Goal: Task Accomplishment & Management: Manage account settings

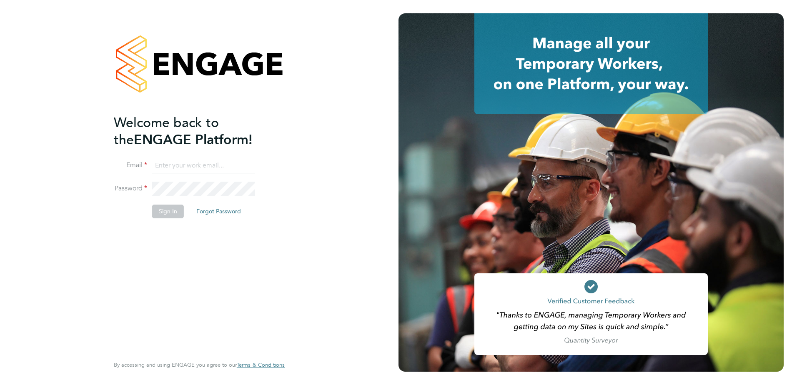
type input "joseph.radley-martin@brightonandhovealbion.com"
click at [165, 213] on button "Sign In" at bounding box center [168, 211] width 32 height 13
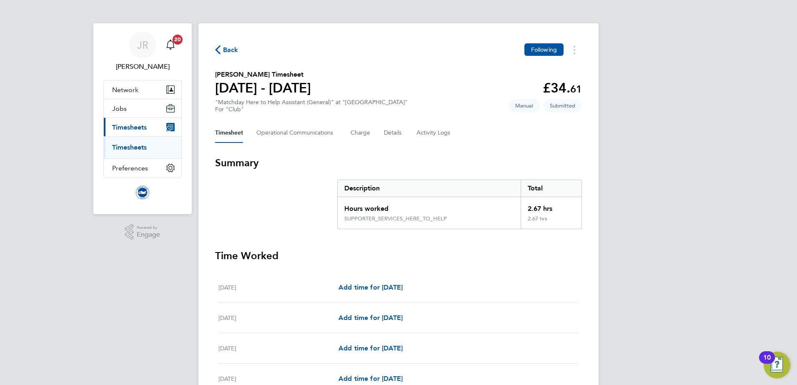
click at [226, 48] on span "Back" at bounding box center [230, 50] width 15 height 10
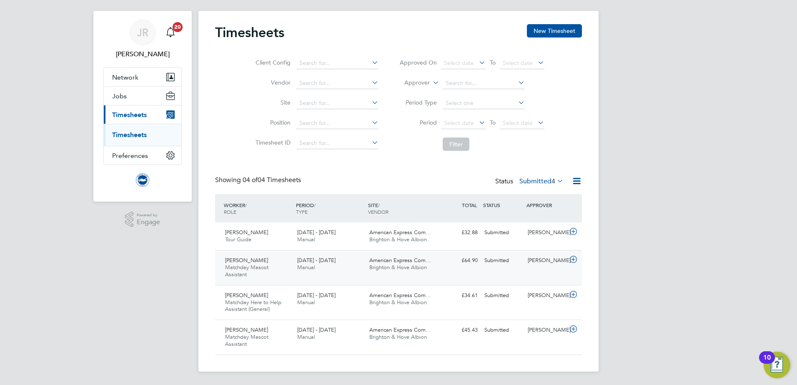
click at [305, 275] on div "Lucy Penfold Matchday Mascot Assistant 1 - 30 Sep 2025 1 - 30 Sep 2025 Manual A…" at bounding box center [398, 267] width 367 height 35
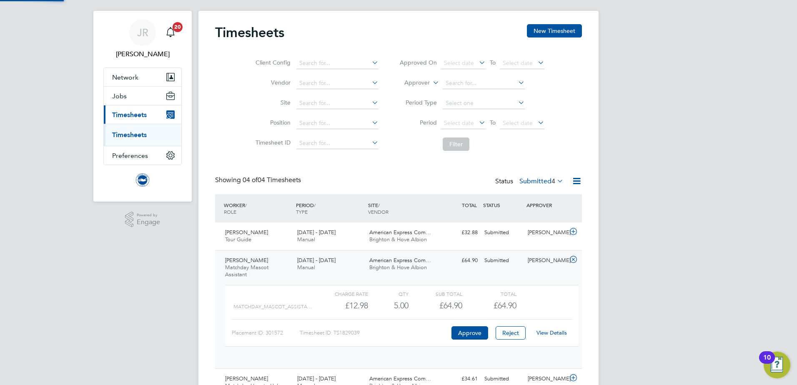
scroll to position [14, 81]
click at [520, 333] on button "Reject" at bounding box center [511, 332] width 30 height 13
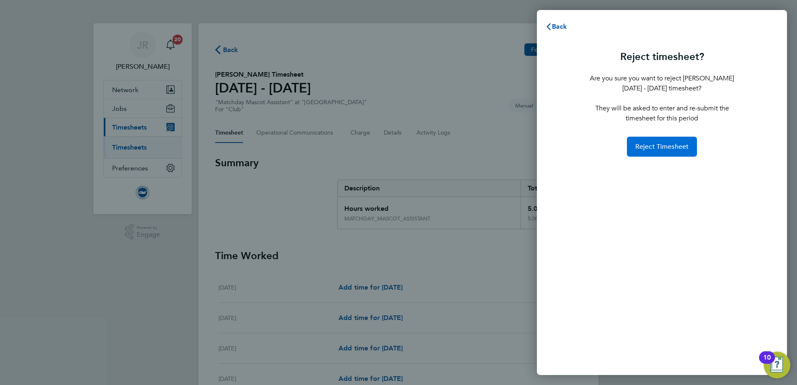
click at [663, 151] on button "Reject Timesheet" at bounding box center [662, 147] width 70 height 20
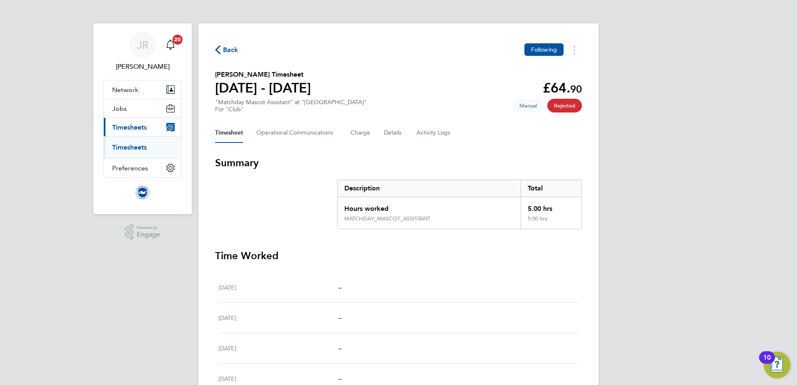
click at [224, 51] on span "Back" at bounding box center [230, 50] width 15 height 10
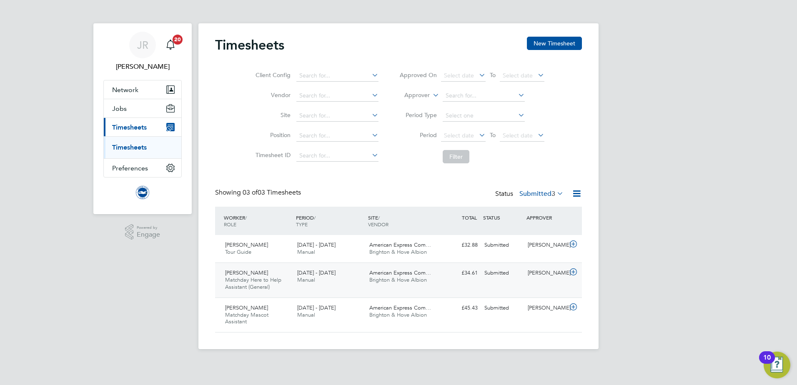
click at [369, 273] on div "American Express Com… Brighton & Hove Albion" at bounding box center [402, 276] width 72 height 21
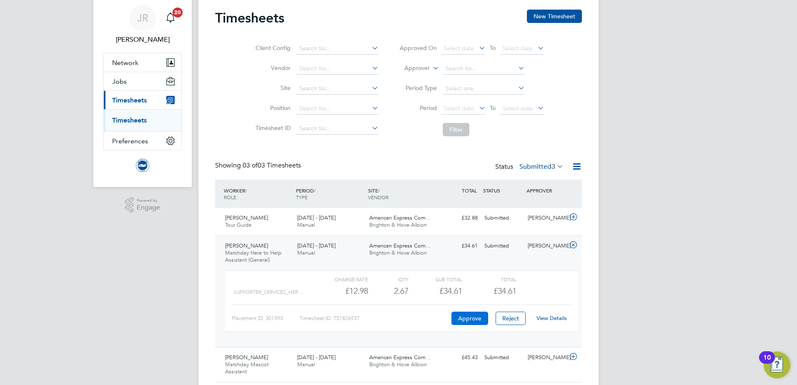
scroll to position [42, 0]
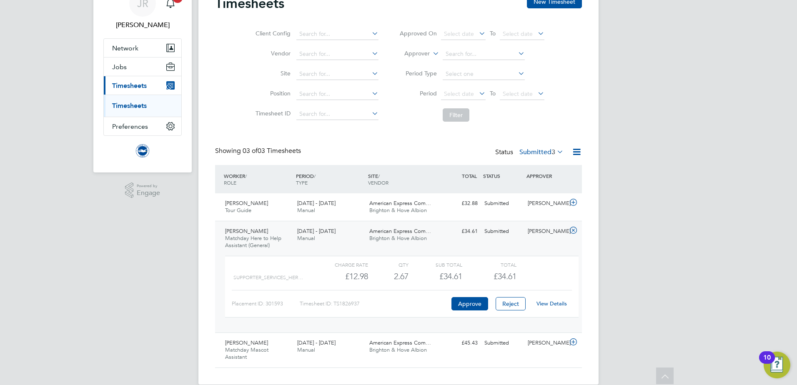
click at [543, 305] on link "View Details" at bounding box center [551, 303] width 30 height 7
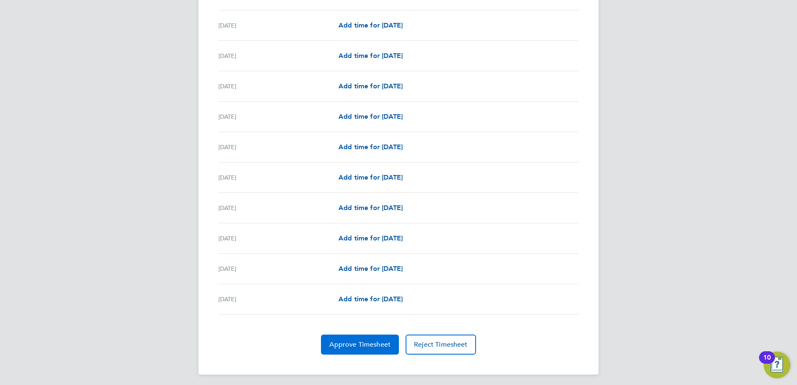
scroll to position [884, 0]
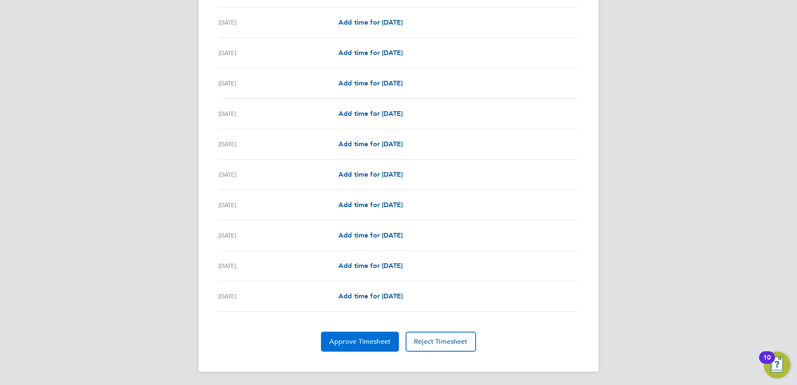
click at [361, 336] on button "Approve Timesheet" at bounding box center [360, 342] width 78 height 20
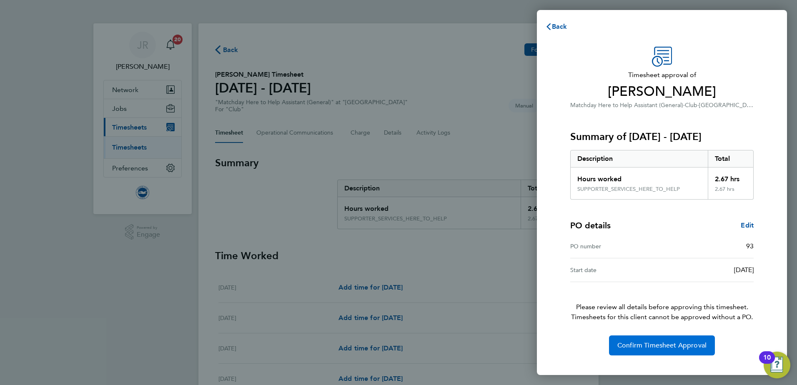
click at [683, 348] on span "Confirm Timesheet Approval" at bounding box center [661, 345] width 89 height 8
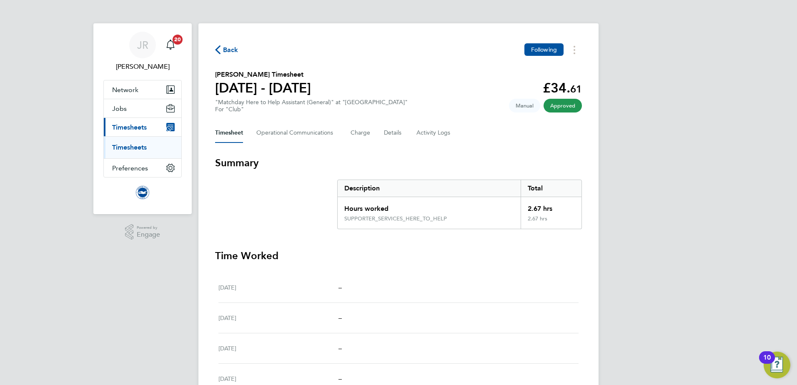
click at [225, 52] on span "Back" at bounding box center [230, 50] width 15 height 10
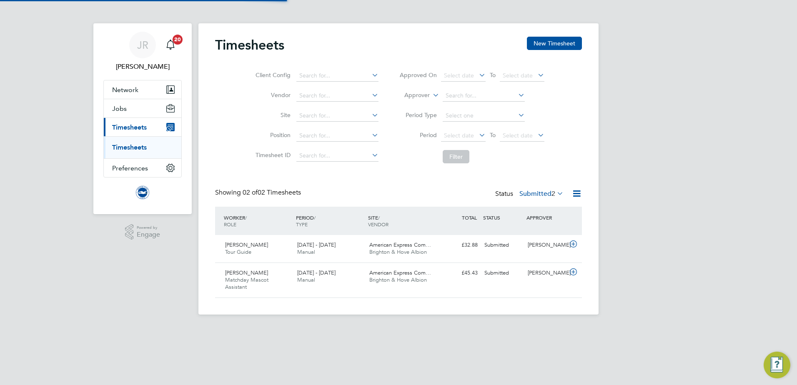
scroll to position [21, 73]
click at [455, 278] on div "£45.43 Submitted" at bounding box center [459, 273] width 43 height 14
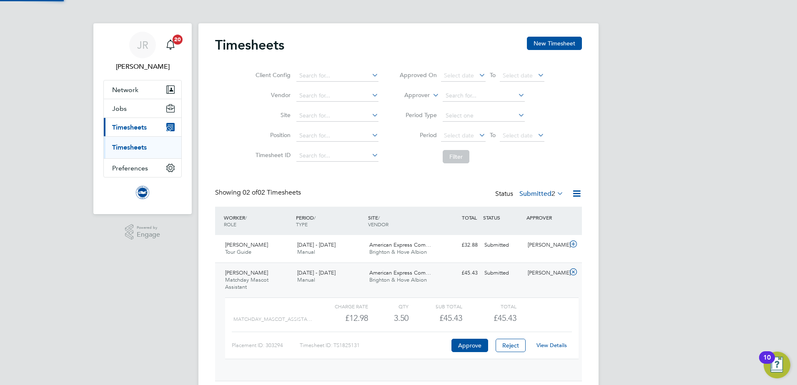
scroll to position [14, 81]
click at [545, 343] on link "View Details" at bounding box center [551, 345] width 30 height 7
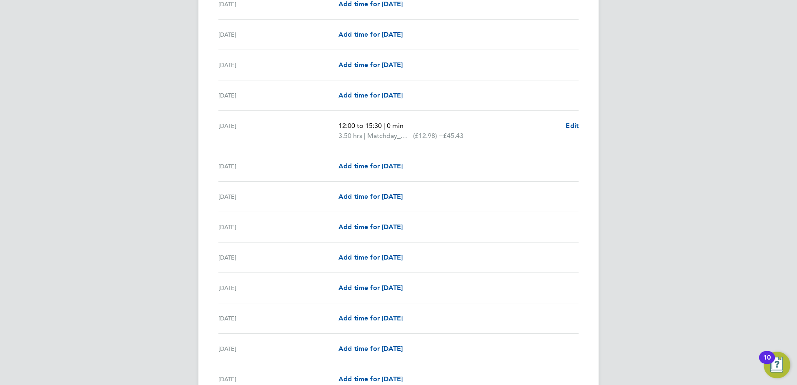
scroll to position [884, 0]
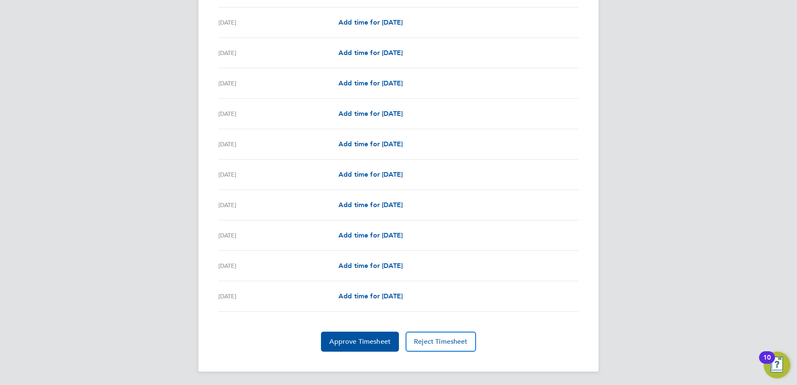
click at [379, 346] on button "Approve Timesheet" at bounding box center [360, 342] width 78 height 20
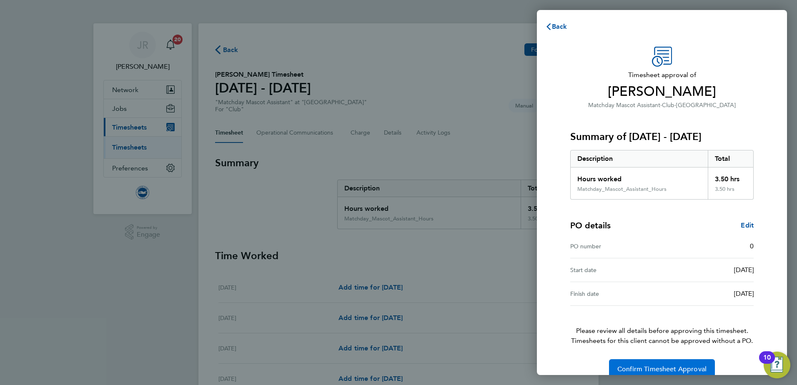
click at [665, 368] on span "Confirm Timesheet Approval" at bounding box center [661, 369] width 89 height 8
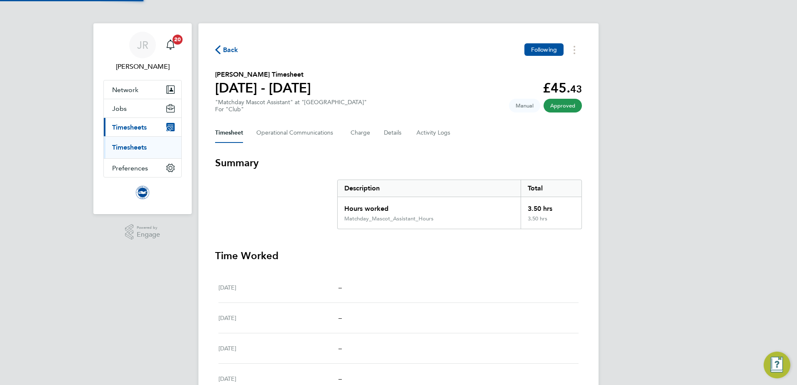
click at [225, 52] on span "Back" at bounding box center [230, 50] width 15 height 10
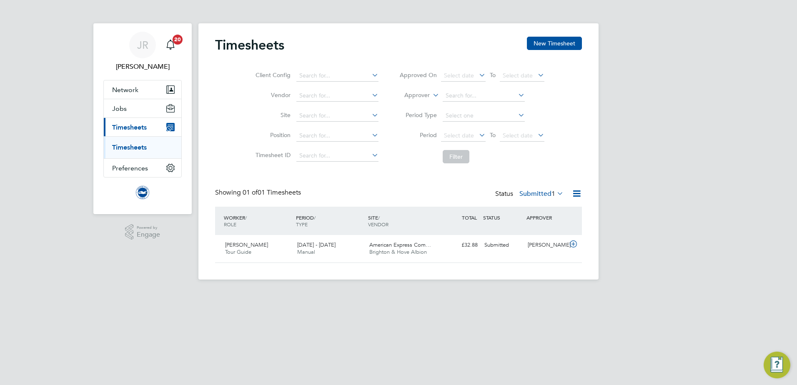
scroll to position [21, 73]
